Goal: Transaction & Acquisition: Purchase product/service

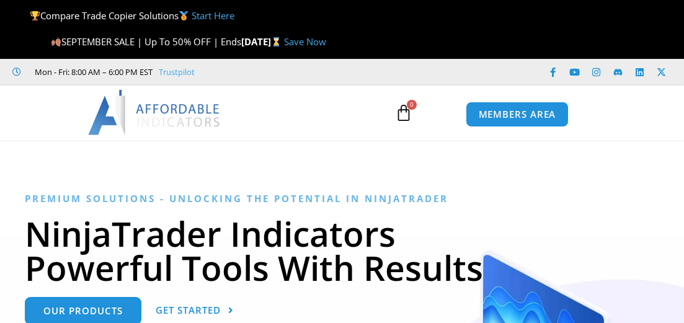
scroll to position [64, 0]
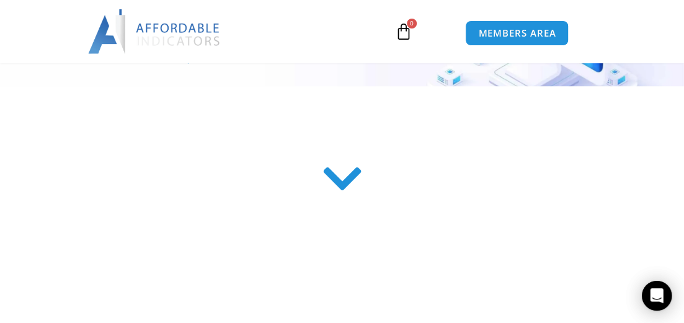
scroll to position [258, 0]
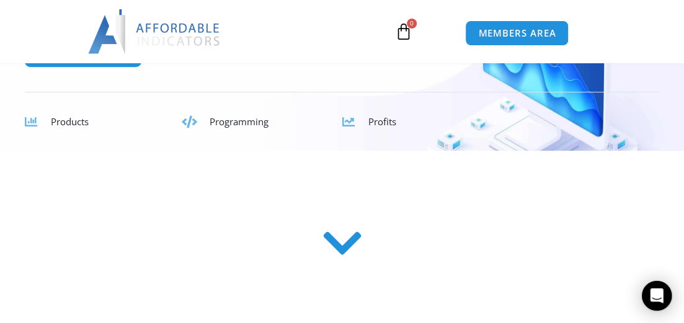
click at [71, 122] on span "Products" at bounding box center [70, 121] width 38 height 12
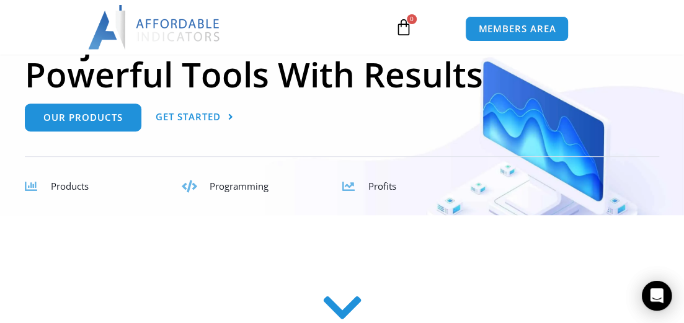
scroll to position [129, 0]
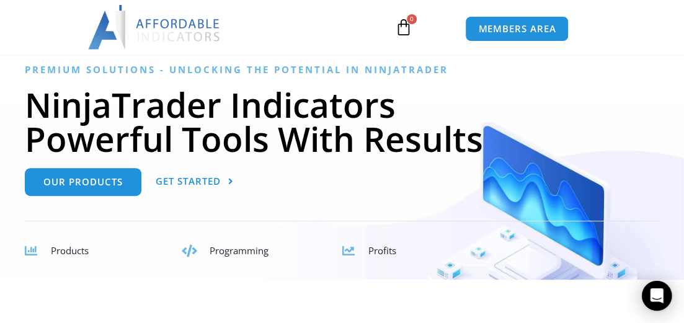
click at [76, 252] on span "Products" at bounding box center [70, 250] width 38 height 12
click at [50, 251] on div "Products" at bounding box center [92, 250] width 134 height 17
click at [182, 177] on span "Get Started" at bounding box center [188, 181] width 65 height 9
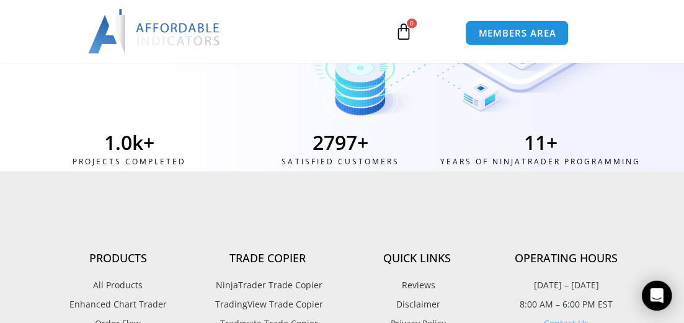
scroll to position [4864, 0]
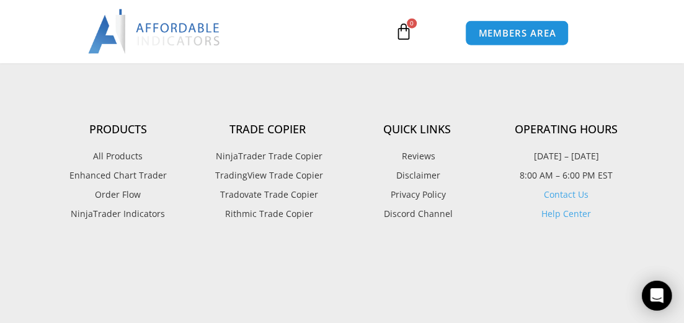
click at [236, 210] on span "Rithmic Trade Copier" at bounding box center [267, 215] width 91 height 16
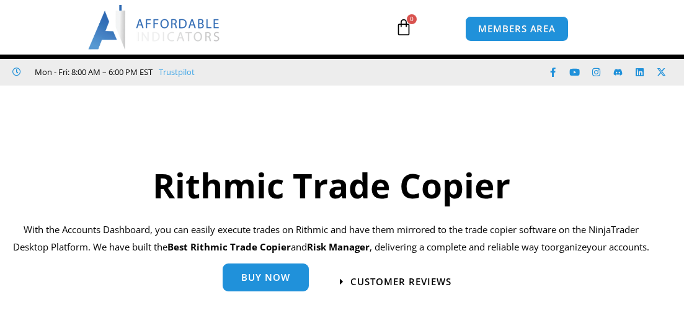
scroll to position [129, 0]
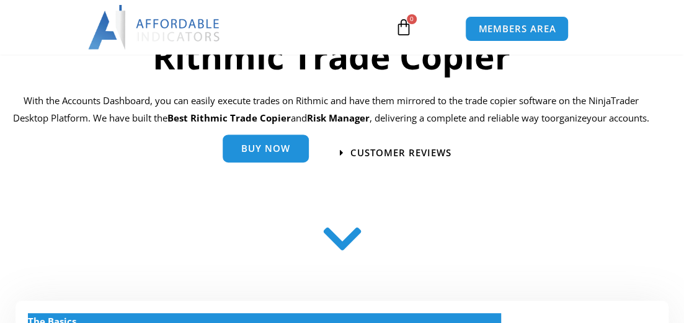
click at [245, 154] on span "Buy Now" at bounding box center [265, 148] width 49 height 9
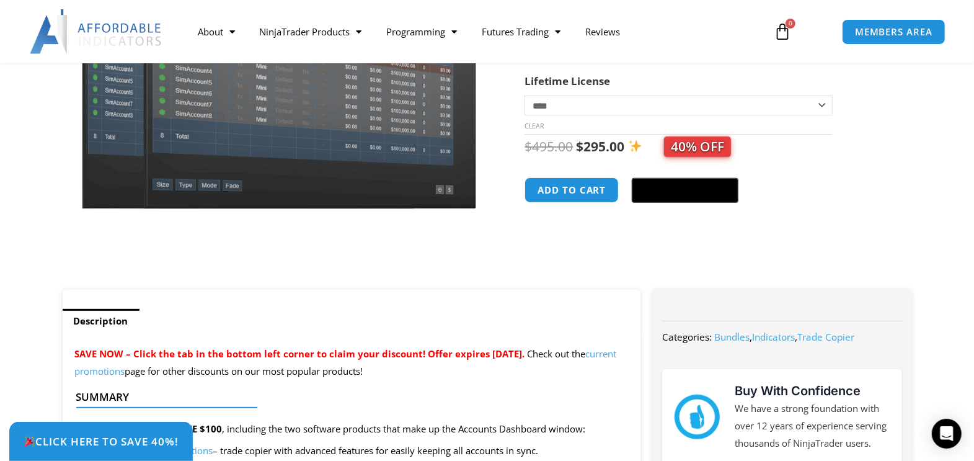
scroll to position [115, 0]
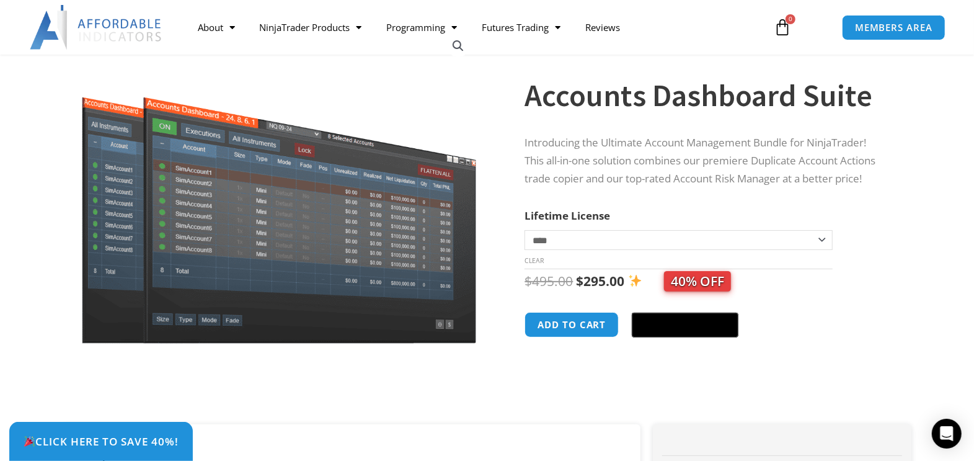
click at [525, 230] on select "**********" at bounding box center [679, 240] width 308 height 20
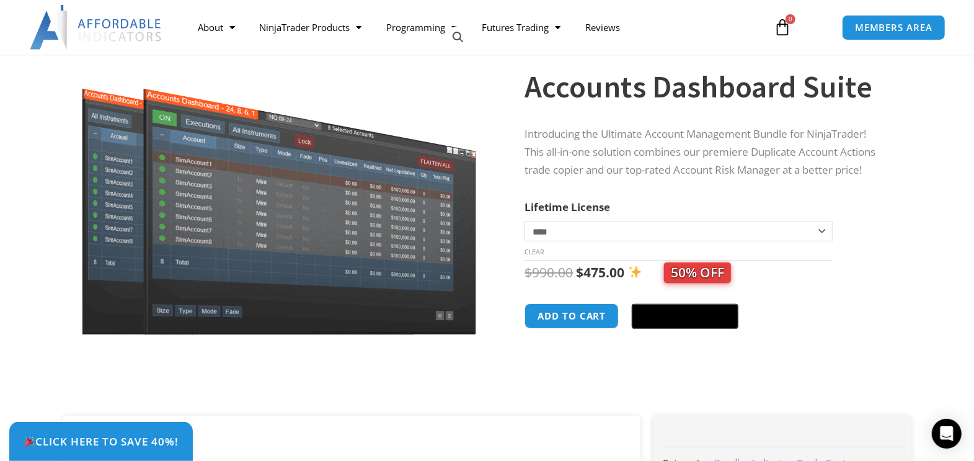
click at [525, 221] on select "**********" at bounding box center [679, 231] width 308 height 20
select select "*"
click at [577, 314] on button "Add to cart" at bounding box center [572, 316] width 99 height 27
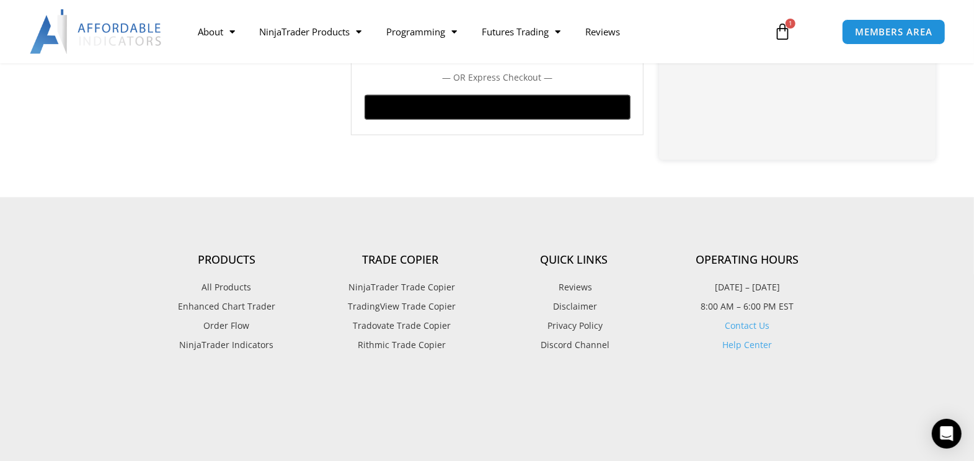
scroll to position [739, 0]
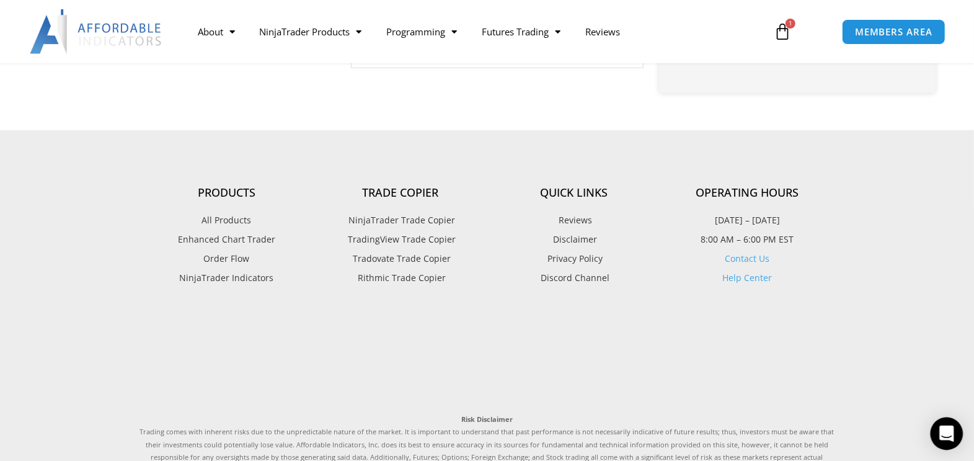
click at [944, 430] on icon "Open Intercom Messenger" at bounding box center [947, 433] width 14 height 16
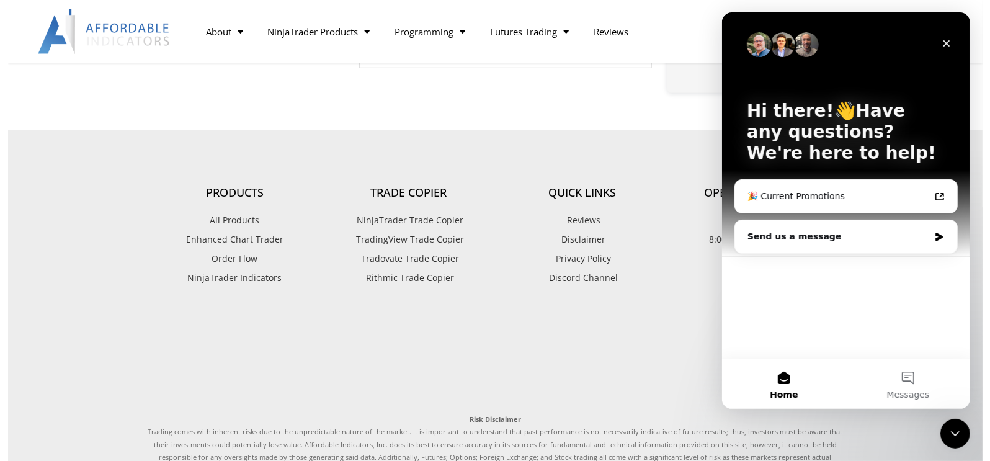
scroll to position [0, 0]
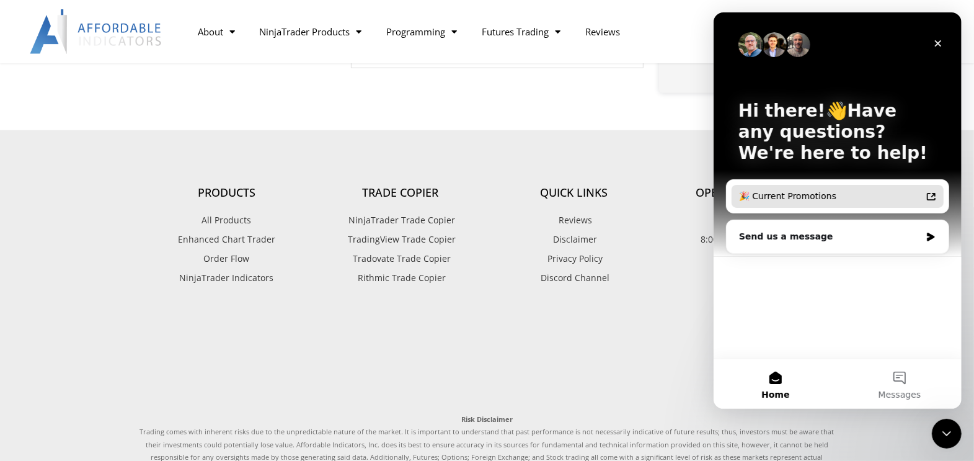
click at [786, 200] on div "🎉 Current Promotions" at bounding box center [830, 196] width 182 height 13
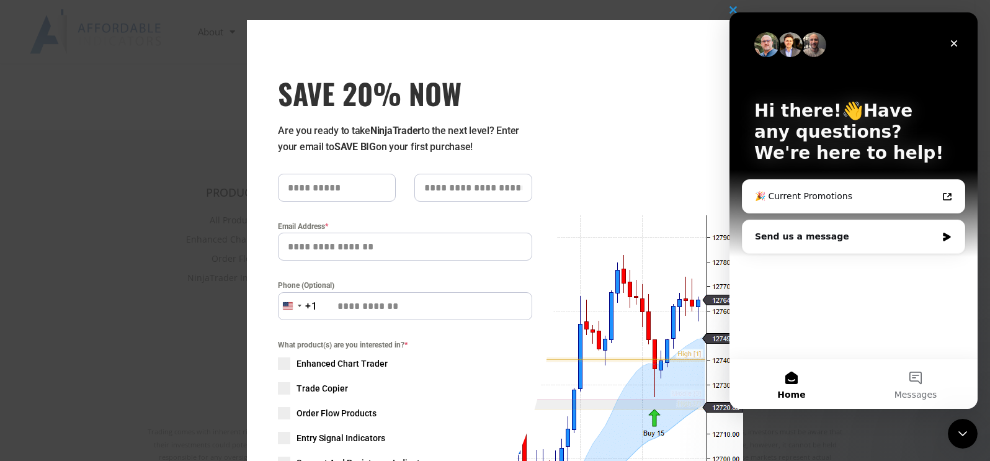
type input "****"
type input "******"
type input "**********"
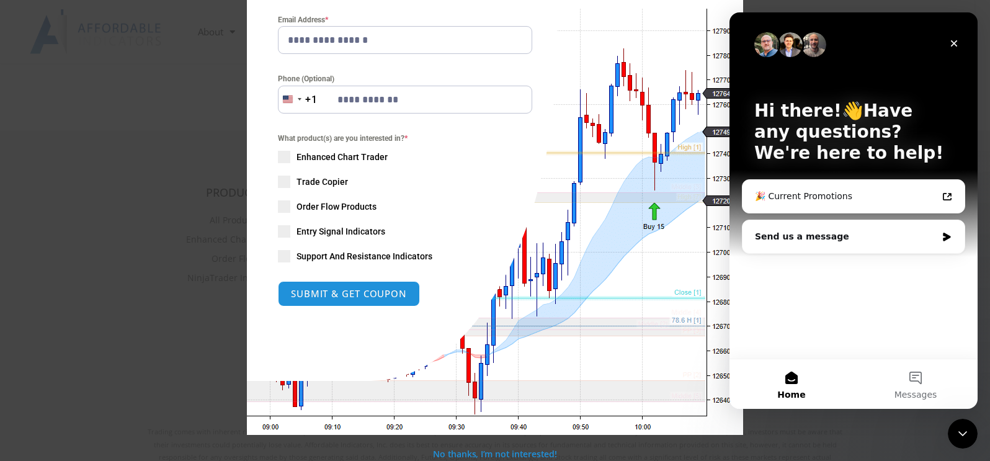
drag, startPoint x: 313, startPoint y: 290, endPoint x: 295, endPoint y: 171, distance: 120.5
click at [295, 171] on form "**********" at bounding box center [405, 136] width 254 height 339
click at [278, 182] on span "SAVE 20% NOW popup" at bounding box center [284, 182] width 12 height 12
click at [324, 273] on form "**********" at bounding box center [405, 136] width 254 height 339
click at [327, 283] on button "SUBMIT & GET COUPON" at bounding box center [348, 293] width 149 height 27
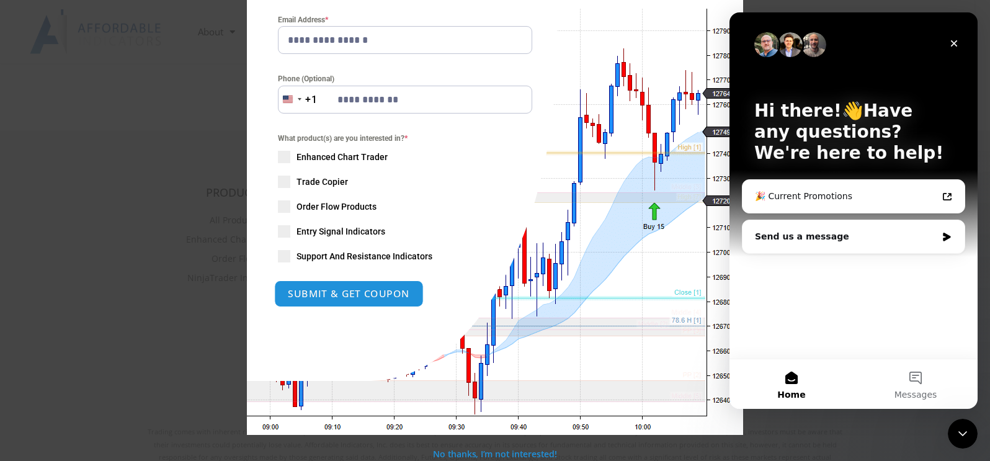
type input "**********"
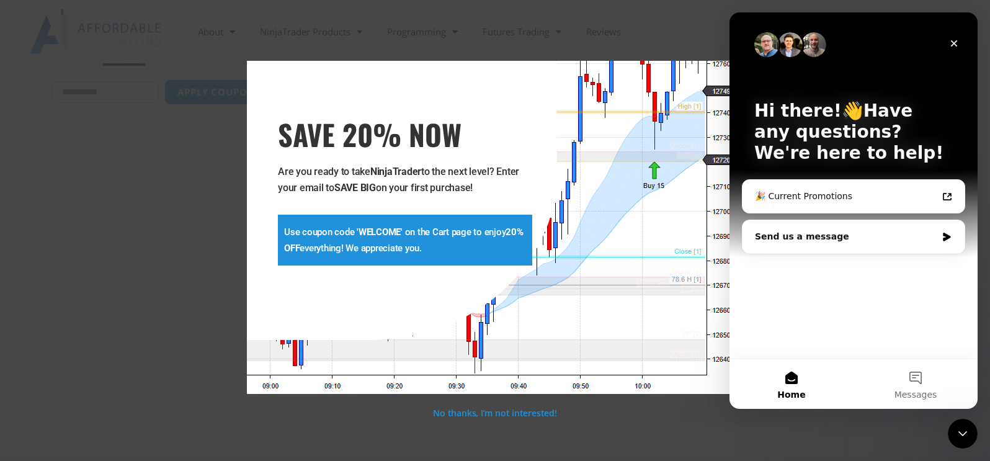
scroll to position [411, 0]
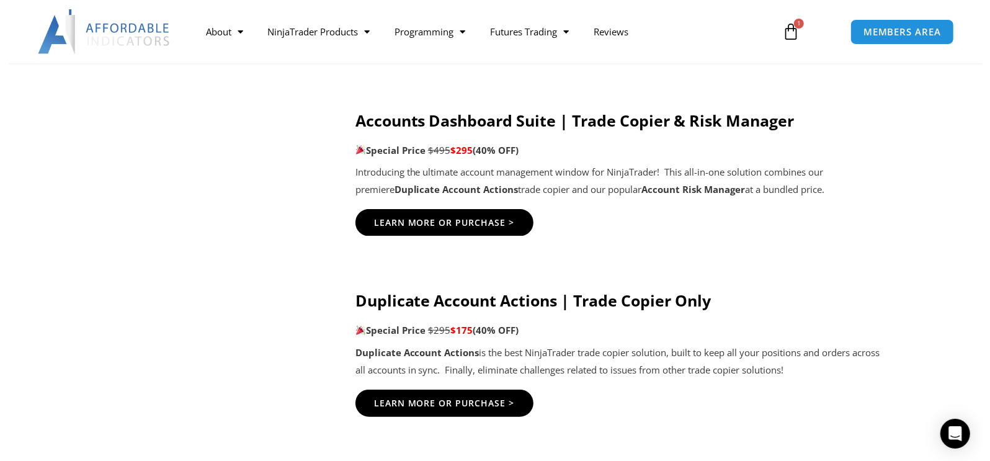
scroll to position [806, 0]
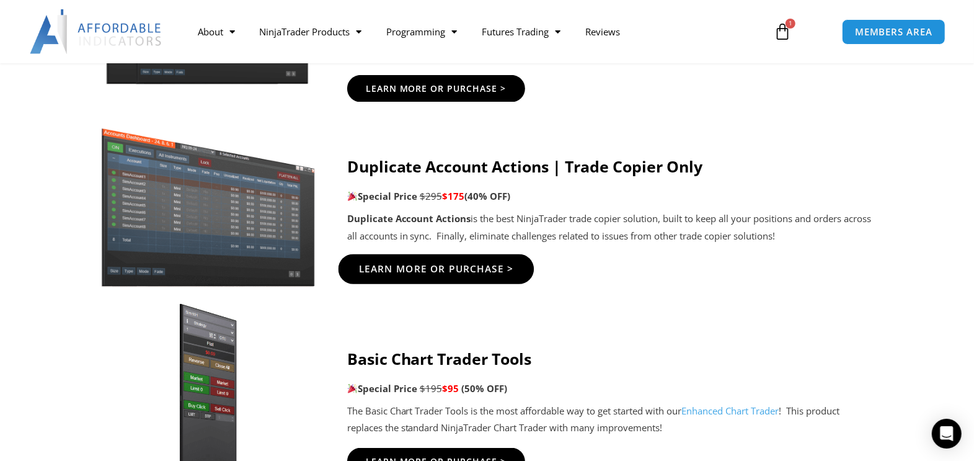
click at [455, 267] on span "Learn More Or Purchase >" at bounding box center [435, 268] width 155 height 9
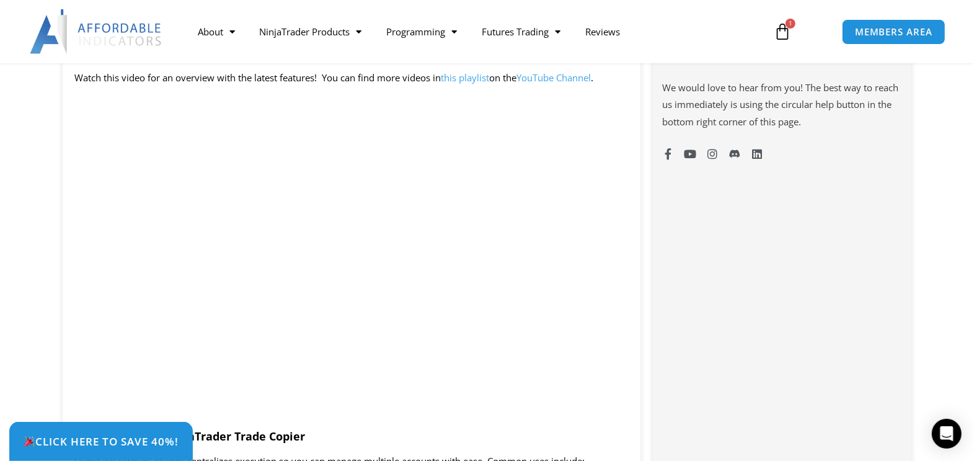
scroll to position [806, 0]
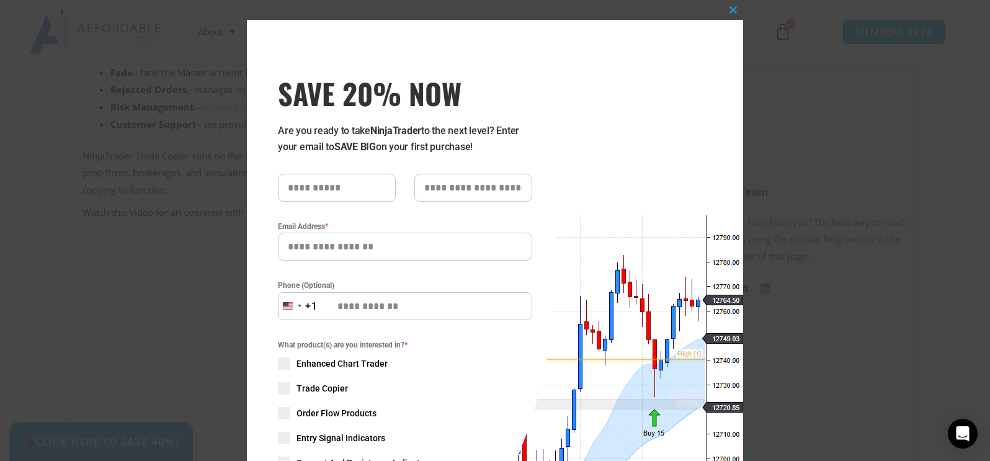
click at [24, 101] on div "Close this module SAVE 20% NOW Are you ready to take NinjaTrader to the next le…" at bounding box center [495, 230] width 990 height 461
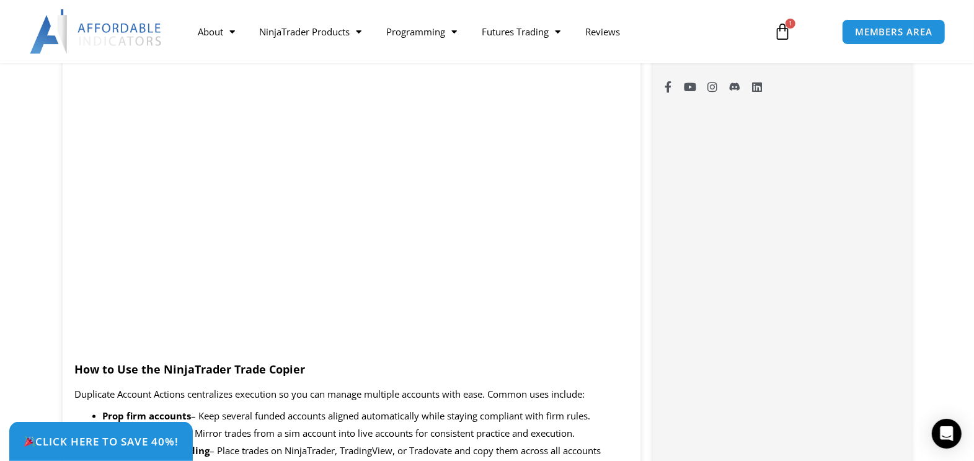
scroll to position [940, 0]
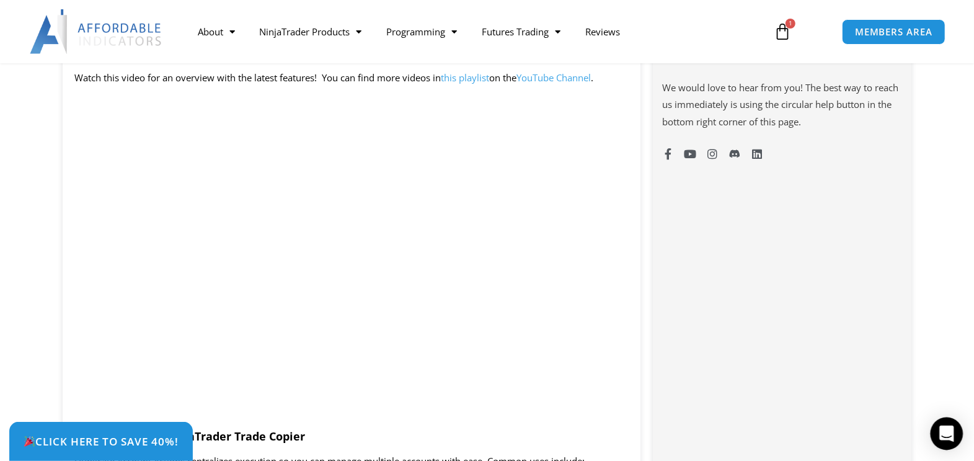
click at [949, 424] on div "Open Intercom Messenger" at bounding box center [947, 433] width 33 height 33
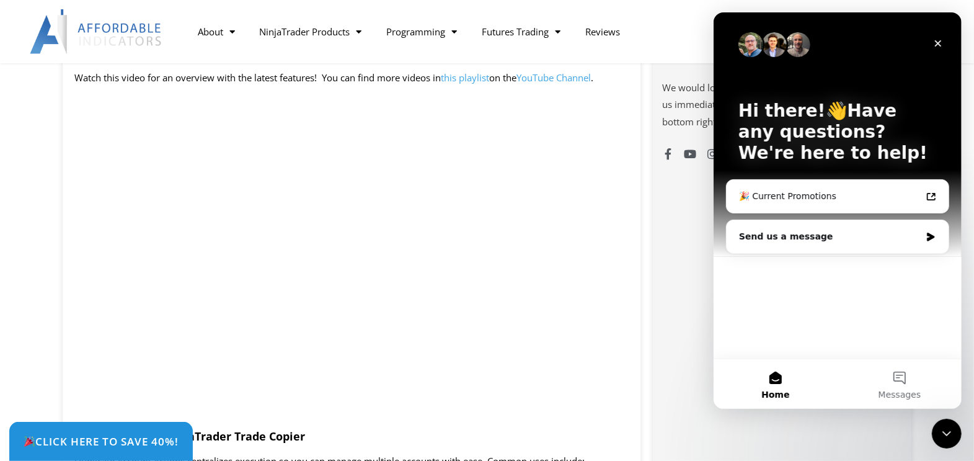
scroll to position [0, 0]
click at [785, 200] on div "🎉 Current Promotions" at bounding box center [830, 196] width 182 height 13
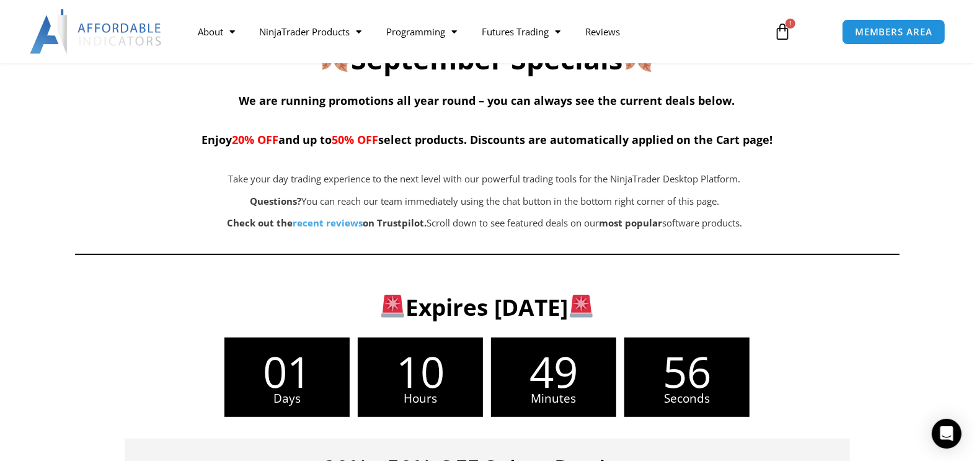
scroll to position [336, 0]
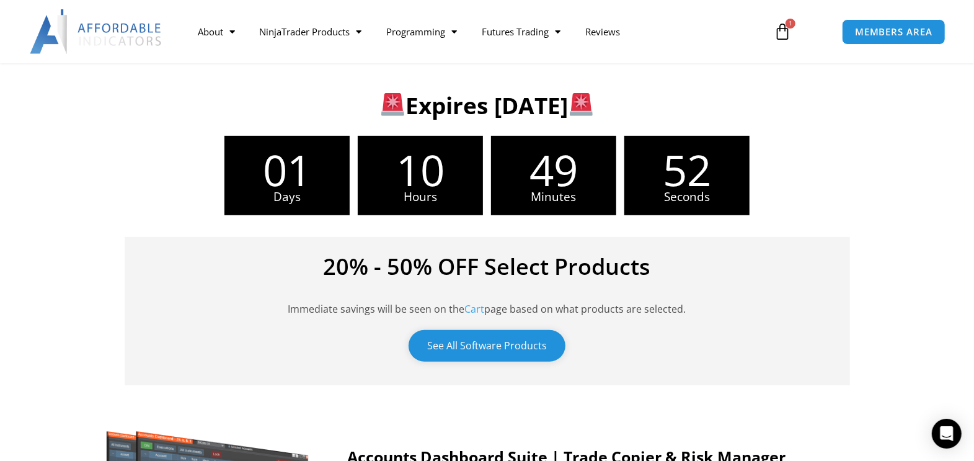
click at [529, 349] on link "See All Software Products" at bounding box center [487, 346] width 157 height 32
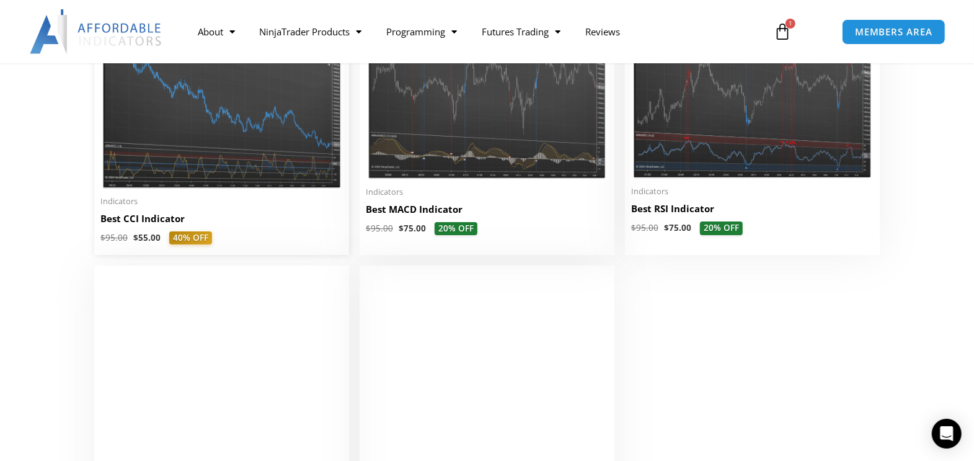
scroll to position [2619, 0]
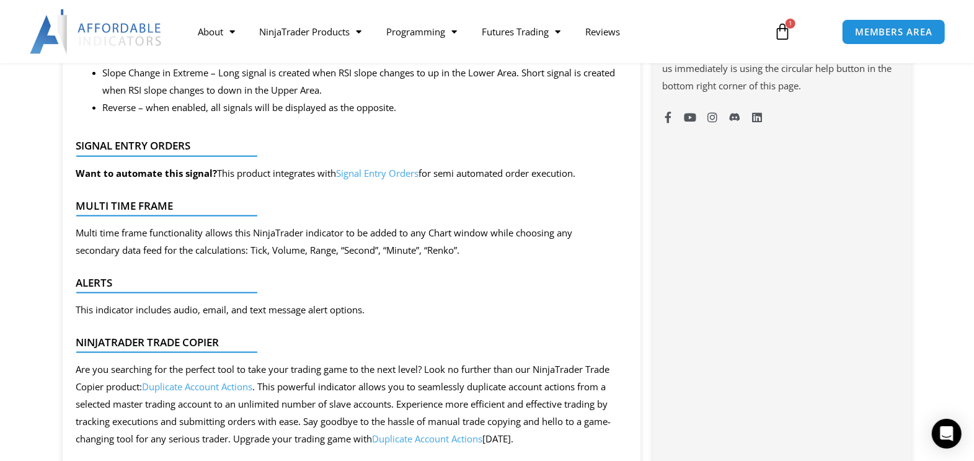
scroll to position [1276, 0]
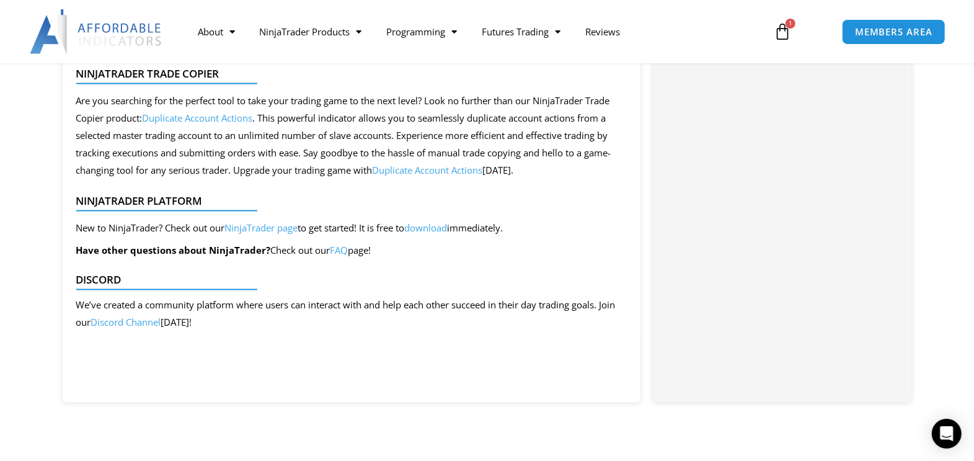
click at [466, 189] on div "NinjaTrader Platform New to NinjaTrader? Check out our NinjaTrader page to get …" at bounding box center [352, 220] width 554 height 100
click at [466, 176] on link "Duplicate Account Actions" at bounding box center [428, 170] width 110 height 12
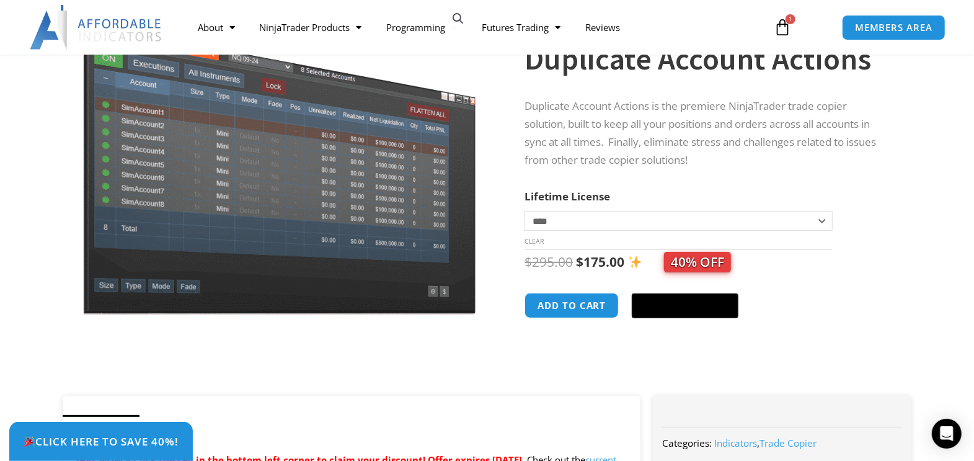
scroll to position [134, 0]
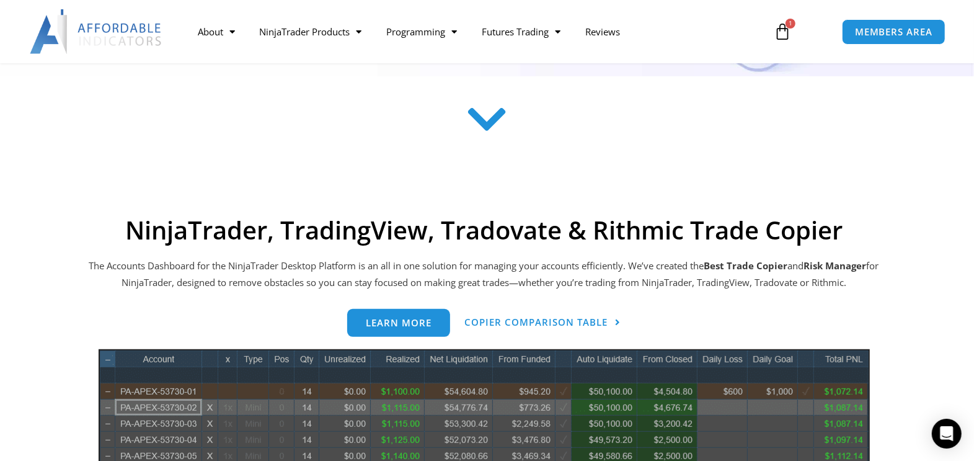
scroll to position [537, 0]
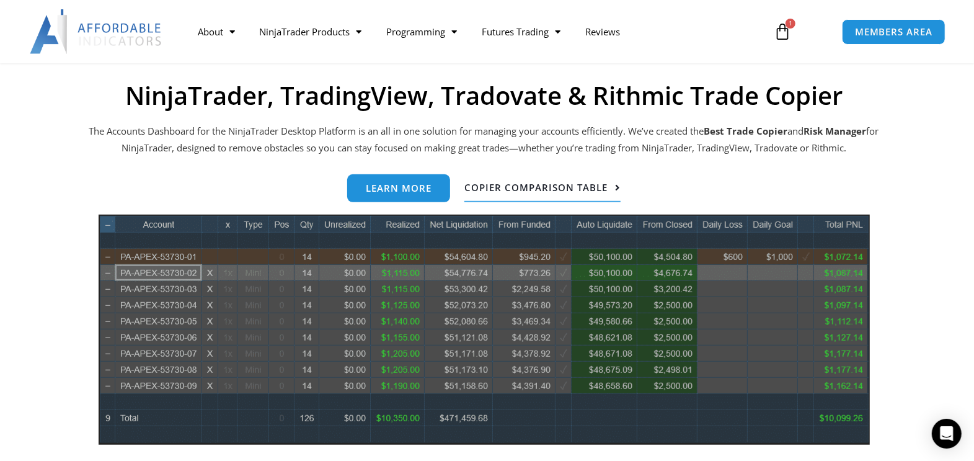
click at [497, 185] on span "Copier Comparison Table" at bounding box center [535, 187] width 143 height 9
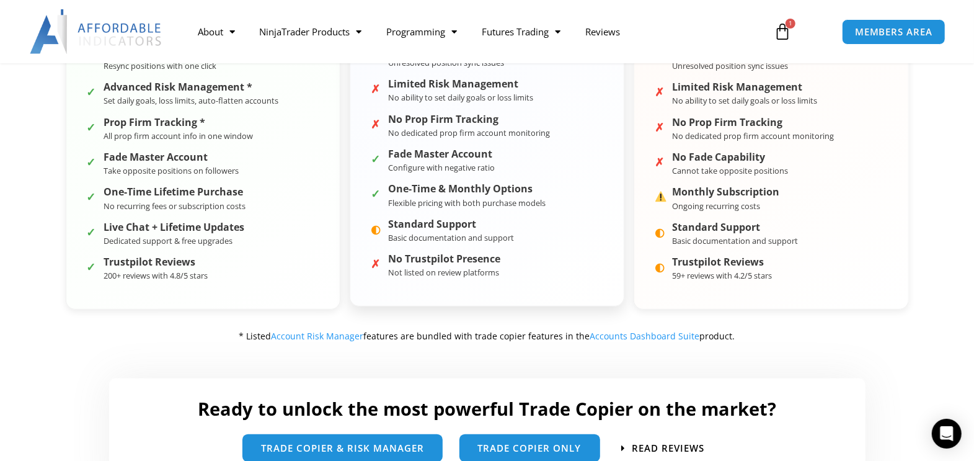
scroll to position [672, 0]
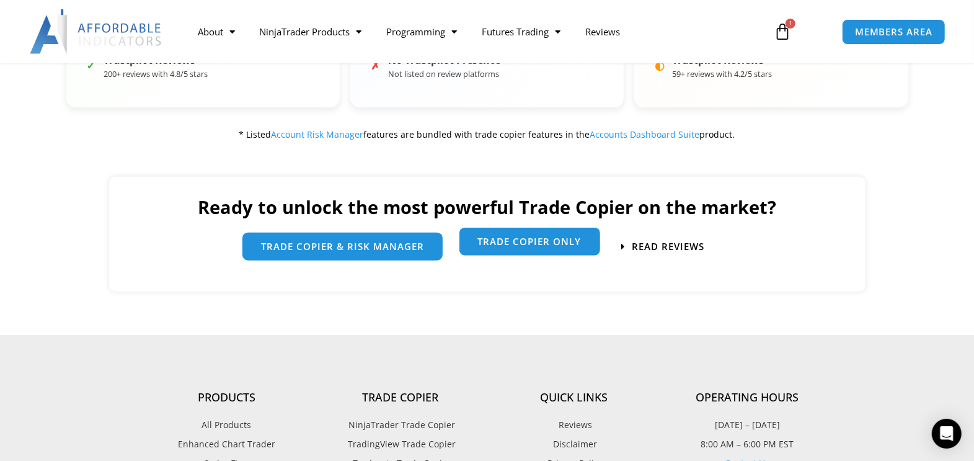
click at [523, 233] on link "Trade Copier Only" at bounding box center [530, 242] width 141 height 28
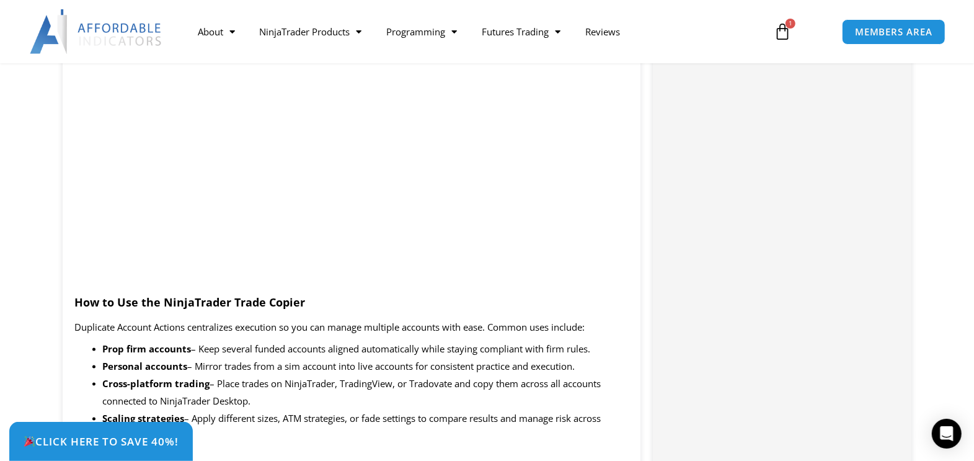
scroll to position [1209, 0]
